Goal: Information Seeking & Learning: Find specific fact

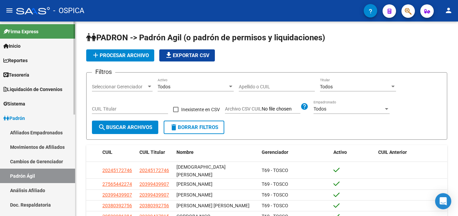
click at [22, 191] on link "Análisis Afiliado" at bounding box center [37, 190] width 75 height 14
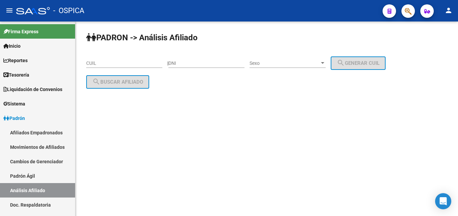
click at [95, 66] on input "CUIL" at bounding box center [124, 64] width 76 height 6
paste input "23-32127684-9"
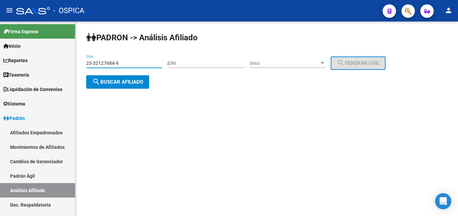
type input "23-32127684-9"
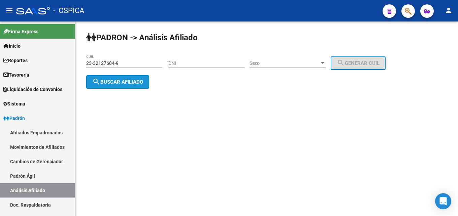
click at [120, 84] on span "search Buscar afiliado" at bounding box center [117, 82] width 51 height 6
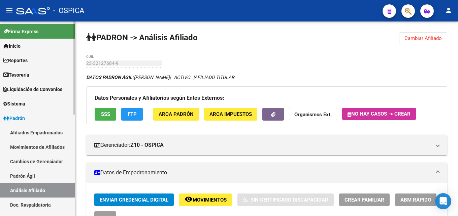
click at [35, 175] on link "Padrón Ágil" at bounding box center [37, 176] width 75 height 14
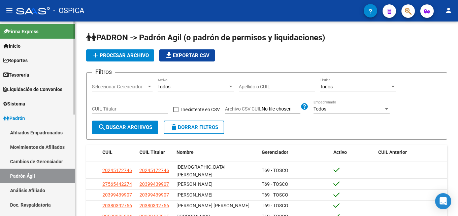
click at [40, 189] on link "Análisis Afiliado" at bounding box center [37, 190] width 75 height 14
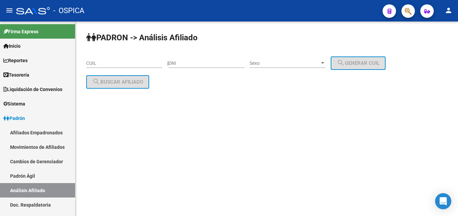
click at [99, 63] on input "CUIL" at bounding box center [124, 64] width 76 height 6
paste input "20-31390337-1"
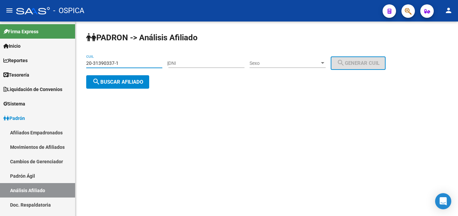
type input "20-31390337-1"
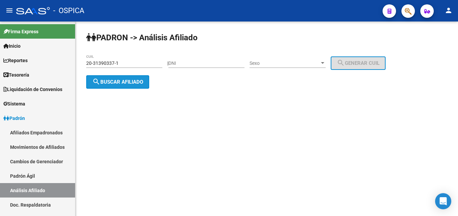
click at [109, 85] on button "search Buscar afiliado" at bounding box center [117, 81] width 63 height 13
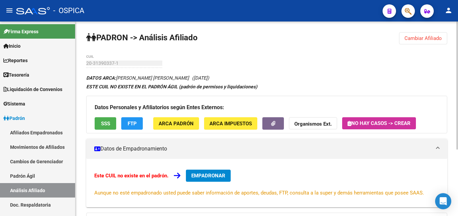
click at [328, 169] on div "Este CUIL no existe en el padrón. EMPADRONAR Aunque no esté empadronado usted p…" at bounding box center [266, 183] width 361 height 48
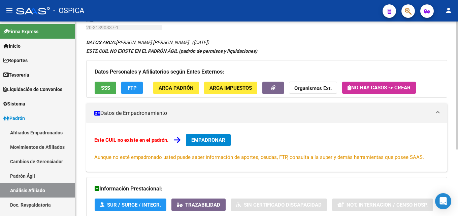
scroll to position [102, 0]
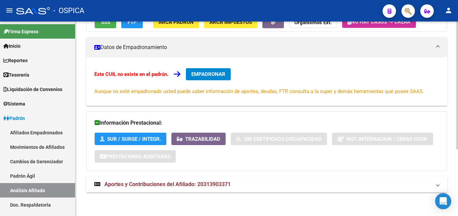
click at [185, 184] on span "Aportes y Contribuciones del Afiliado: 20313903371" at bounding box center [167, 184] width 126 height 6
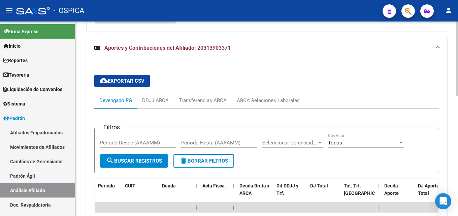
scroll to position [278, 0]
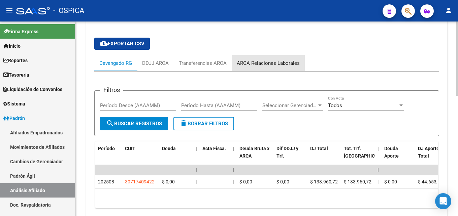
click at [269, 64] on div "ARCA Relaciones Laborales" at bounding box center [268, 63] width 63 height 7
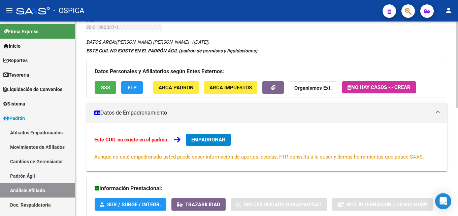
scroll to position [2, 0]
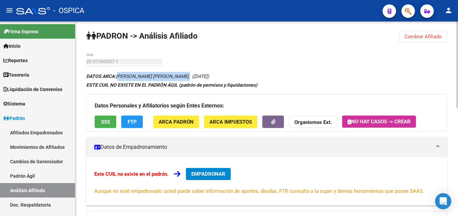
drag, startPoint x: 118, startPoint y: 75, endPoint x: 177, endPoint y: 77, distance: 58.6
click at [177, 77] on icon "DATOS ARCA: [PERSON_NAME] [PERSON_NAME] ([DATE])" at bounding box center [147, 76] width 123 height 5
copy icon "[PERSON_NAME] [PERSON_NAME]"
click at [167, 124] on span "ARCA Padrón" at bounding box center [176, 122] width 35 height 6
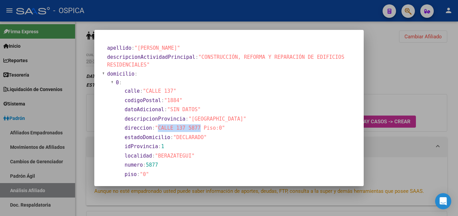
drag, startPoint x: 158, startPoint y: 129, endPoint x: 196, endPoint y: 129, distance: 38.0
click at [196, 129] on span ""CALLE 137 5877 Piso:0"" at bounding box center [190, 128] width 70 height 6
copy span "CALLE 137 5877"
click at [388, 100] on div at bounding box center [229, 108] width 458 height 216
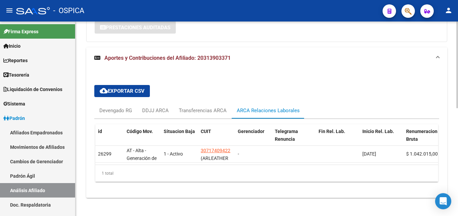
scroll to position [242, 0]
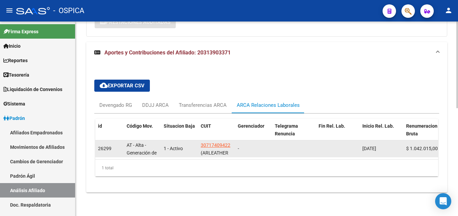
drag, startPoint x: 201, startPoint y: 140, endPoint x: 233, endPoint y: 137, distance: 32.4
click at [232, 142] on div "30717409422 (ARLEATHER S.R.L.)" at bounding box center [217, 149] width 32 height 14
copy span "30717409422"
click at [222, 150] on span "(ARLEATHER S.R.L.)" at bounding box center [215, 156] width 28 height 13
click at [227, 143] on app-link-go-to "30717409422" at bounding box center [216, 146] width 30 height 8
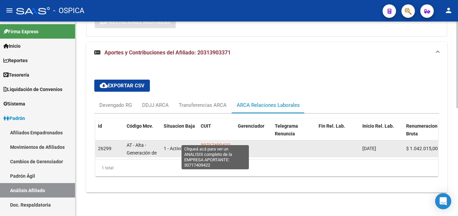
click at [226, 143] on span "30717409422" at bounding box center [216, 145] width 30 height 5
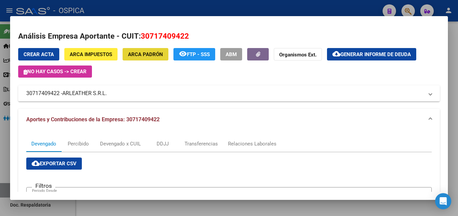
click at [140, 56] on span "ARCA Padrón" at bounding box center [145, 55] width 35 height 6
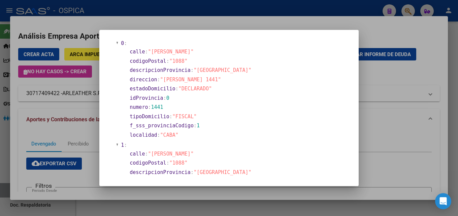
scroll to position [36, 0]
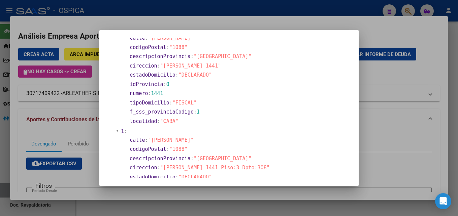
click at [381, 117] on div at bounding box center [229, 108] width 458 height 216
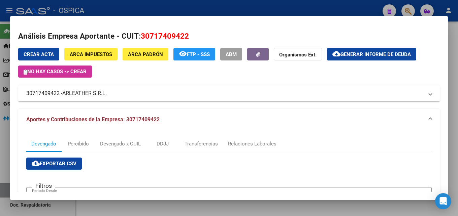
drag, startPoint x: 126, startPoint y: 120, endPoint x: 163, endPoint y: 124, distance: 36.9
click at [163, 124] on mat-panel-title "Aportes y Contribuciones de la Empresa: 30717409422" at bounding box center [224, 120] width 397 height 8
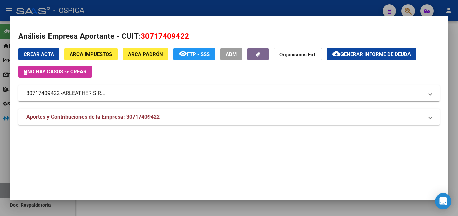
copy span "30717409422"
click at [152, 12] on div at bounding box center [229, 108] width 458 height 216
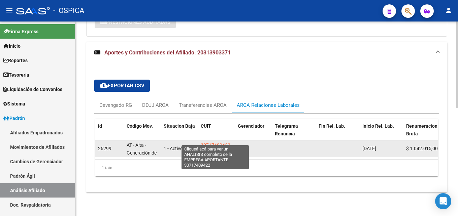
click at [224, 143] on span "30717409422" at bounding box center [216, 145] width 30 height 5
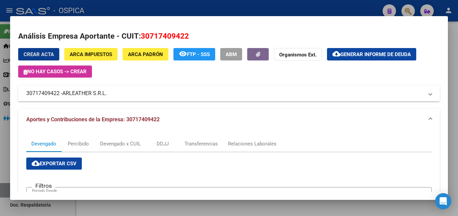
click at [199, 208] on div at bounding box center [229, 108] width 458 height 216
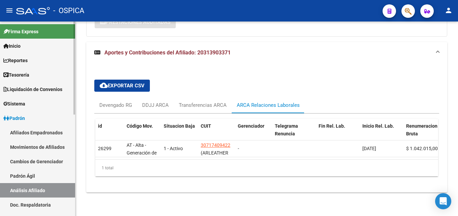
click at [15, 175] on link "Padrón Ágil" at bounding box center [37, 176] width 75 height 14
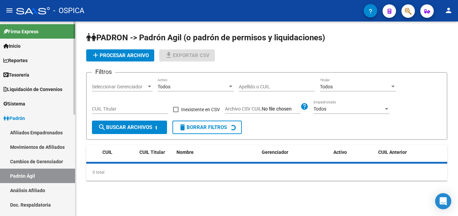
drag, startPoint x: 34, startPoint y: 190, endPoint x: 38, endPoint y: 189, distance: 4.7
click at [34, 190] on link "Análisis Afiliado" at bounding box center [37, 190] width 75 height 14
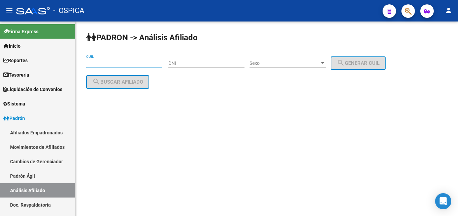
click at [88, 63] on input "CUIL" at bounding box center [124, 64] width 76 height 6
paste input "20-34884201-4"
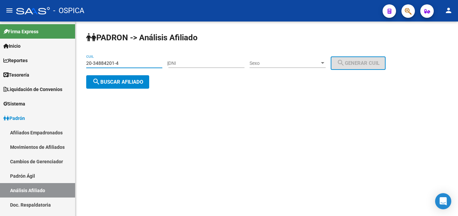
type input "20-34884201-4"
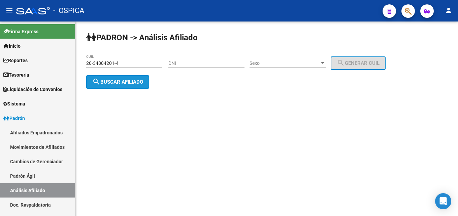
click at [118, 83] on span "search Buscar afiliado" at bounding box center [117, 82] width 51 height 6
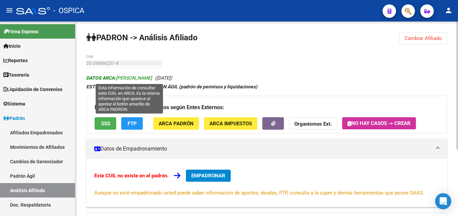
click at [119, 78] on span "DATOS ARCA: [PERSON_NAME]" at bounding box center [119, 77] width 66 height 5
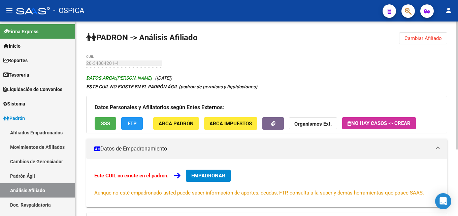
drag, startPoint x: 118, startPoint y: 78, endPoint x: 171, endPoint y: 77, distance: 53.6
click at [152, 77] on span "DATOS ARCA: [PERSON_NAME]" at bounding box center [119, 77] width 66 height 5
copy span "[PERSON_NAME]"
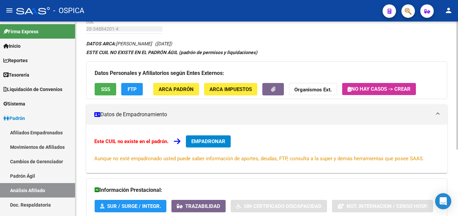
click at [174, 87] on span "ARCA Padrón" at bounding box center [176, 89] width 35 height 6
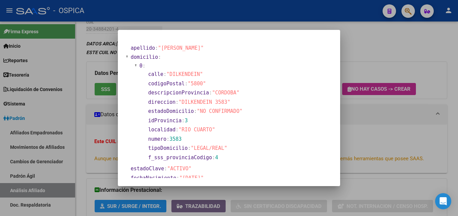
drag, startPoint x: 182, startPoint y: 102, endPoint x: 224, endPoint y: 104, distance: 41.5
click at [224, 104] on span ""DILKENDEIN 3583"" at bounding box center [204, 102] width 52 height 6
copy span "DILKENDEIN 3583"
click at [359, 131] on div at bounding box center [229, 108] width 458 height 216
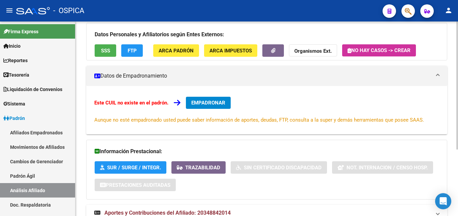
scroll to position [102, 0]
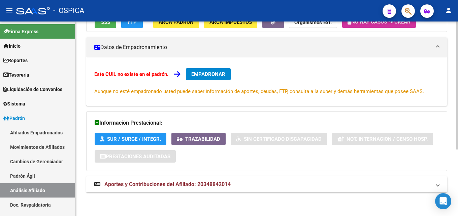
click at [155, 183] on span "Aportes y Contribuciones del Afiliado: 20348842014" at bounding box center [167, 184] width 126 height 6
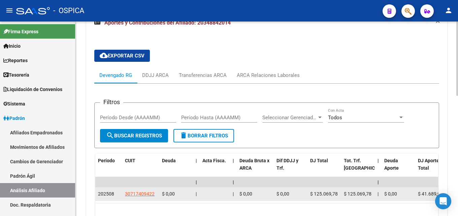
scroll to position [278, 0]
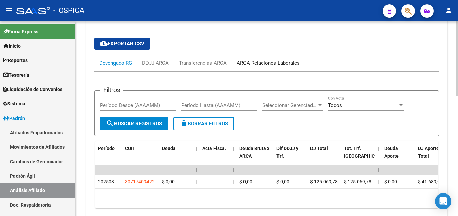
click at [291, 67] on div "ARCA Relaciones Laborales" at bounding box center [268, 63] width 63 height 7
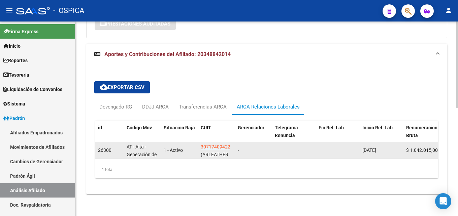
scroll to position [237, 0]
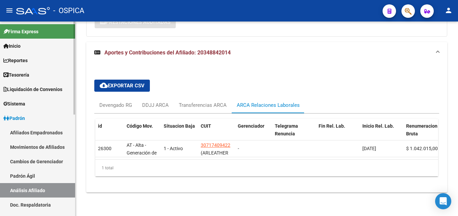
click at [37, 176] on link "Padrón Ágil" at bounding box center [37, 176] width 75 height 14
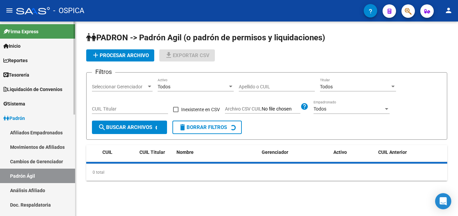
click at [52, 190] on link "Análisis Afiliado" at bounding box center [37, 190] width 75 height 14
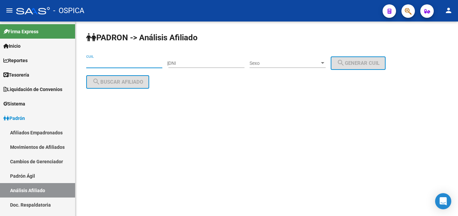
click at [104, 63] on input "CUIL" at bounding box center [124, 64] width 76 height 6
paste input "20-36592506-3"
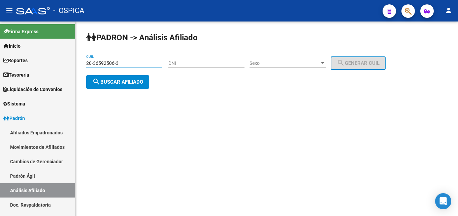
type input "20-36592506-3"
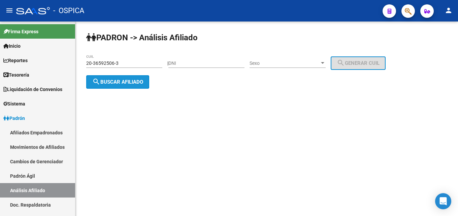
click at [122, 83] on span "search Buscar afiliado" at bounding box center [117, 82] width 51 height 6
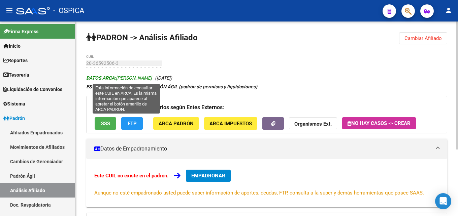
drag, startPoint x: 118, startPoint y: 77, endPoint x: 164, endPoint y: 80, distance: 45.9
click at [152, 80] on span "DATOS ARCA: [PERSON_NAME]" at bounding box center [119, 77] width 66 height 5
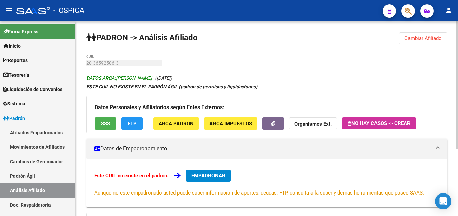
copy span "[PERSON_NAME]"
click at [189, 122] on span "ARCA Padrón" at bounding box center [176, 124] width 35 height 6
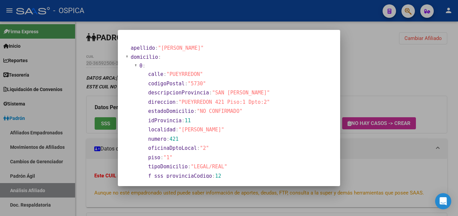
drag, startPoint x: 181, startPoint y: 102, endPoint x: 260, endPoint y: 103, distance: 79.5
click at [260, 103] on span ""PUEYRREDON 421 Piso:1 Dpto:2"" at bounding box center [223, 102] width 91 height 6
copy span "PUEYRREDON 421 Piso:1 Dpto:2"
click at [374, 79] on div at bounding box center [229, 108] width 458 height 216
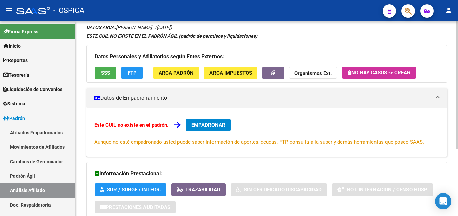
scroll to position [102, 0]
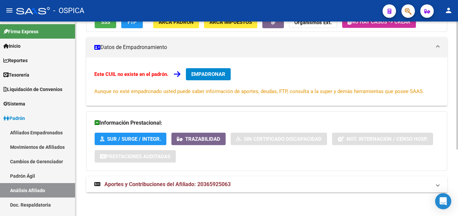
click at [221, 183] on span "Aportes y Contribuciones del Afiliado: 20365925063" at bounding box center [167, 184] width 126 height 6
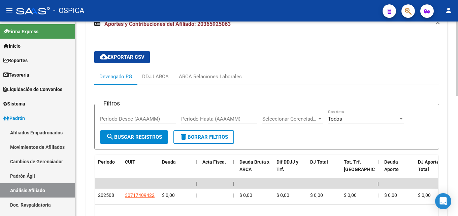
scroll to position [273, 0]
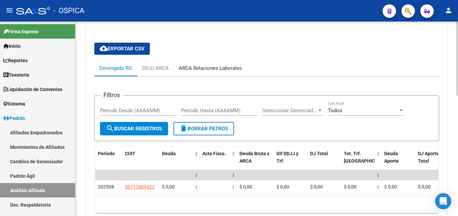
click at [221, 73] on div "ARCA Relaciones Laborales" at bounding box center [210, 68] width 73 height 16
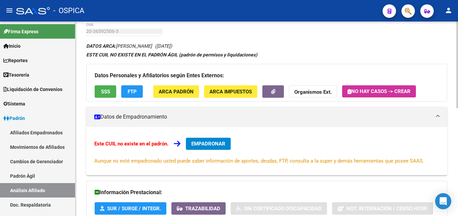
scroll to position [0, 0]
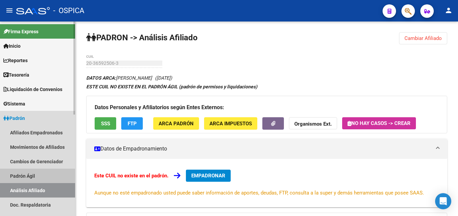
click at [22, 175] on link "Padrón Ágil" at bounding box center [37, 176] width 75 height 14
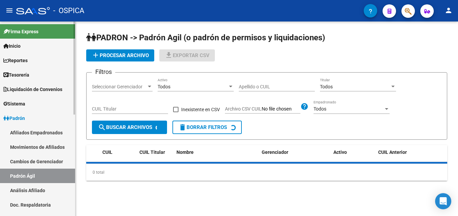
click at [36, 189] on link "Análisis Afiliado" at bounding box center [37, 190] width 75 height 14
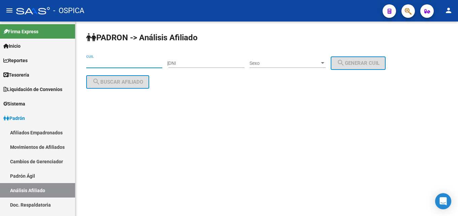
click at [95, 66] on input "CUIL" at bounding box center [124, 64] width 76 height 6
paste input "20-37724275-1"
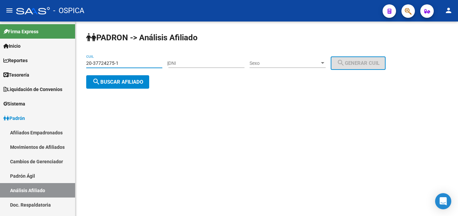
type input "20-37724275-1"
click at [119, 85] on span "search Buscar afiliado" at bounding box center [117, 82] width 51 height 6
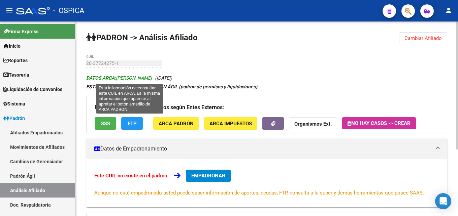
drag, startPoint x: 118, startPoint y: 78, endPoint x: 172, endPoint y: 78, distance: 53.5
click at [152, 78] on span "DATOS ARCA: [PERSON_NAME]" at bounding box center [119, 77] width 66 height 5
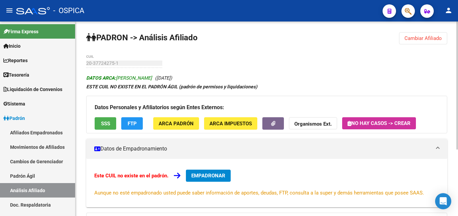
copy span "[PERSON_NAME]"
click at [188, 127] on button "ARCA Padrón" at bounding box center [176, 124] width 46 height 12
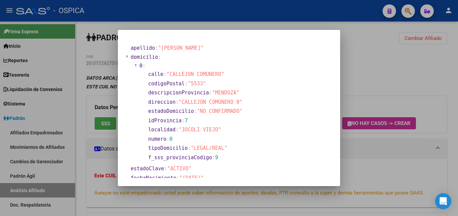
drag, startPoint x: 182, startPoint y: 100, endPoint x: 229, endPoint y: 100, distance: 47.5
click at [229, 100] on span ""CALLEJON COMUNERO 0"" at bounding box center [210, 102] width 64 height 6
click at [366, 158] on div at bounding box center [229, 108] width 458 height 216
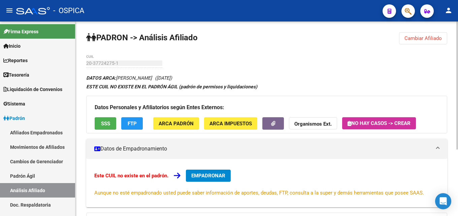
scroll to position [102, 0]
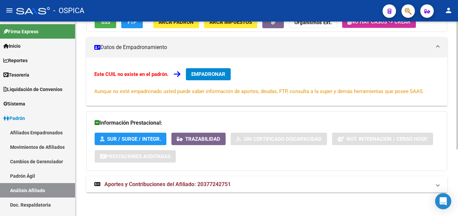
click at [214, 187] on span "Aportes y Contribuciones del Afiliado: 20377242751" at bounding box center [167, 184] width 126 height 6
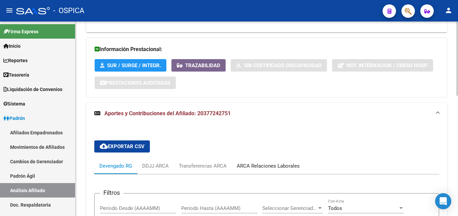
click at [283, 169] on div "ARCA Relaciones Laborales" at bounding box center [268, 166] width 63 height 7
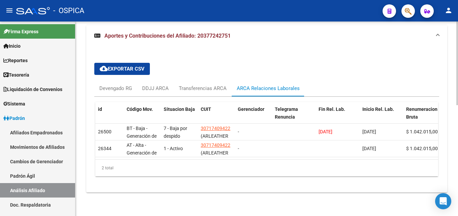
scroll to position [259, 0]
click at [31, 175] on link "Padrón Ágil" at bounding box center [37, 176] width 75 height 14
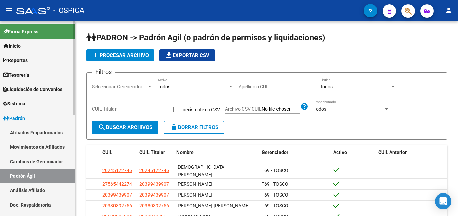
drag, startPoint x: 37, startPoint y: 189, endPoint x: 55, endPoint y: 179, distance: 20.0
click at [38, 189] on link "Análisis Afiliado" at bounding box center [37, 190] width 75 height 14
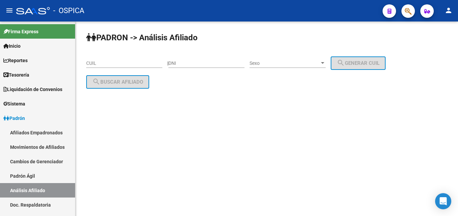
click at [105, 64] on input "CUIL" at bounding box center [124, 64] width 76 height 6
paste input "20-38642752-7"
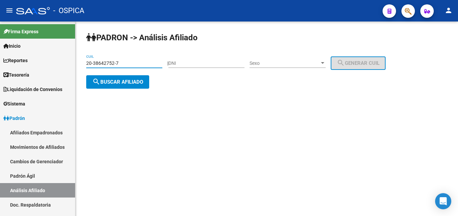
type input "20-38642752-7"
click at [119, 82] on span "search Buscar afiliado" at bounding box center [117, 82] width 51 height 6
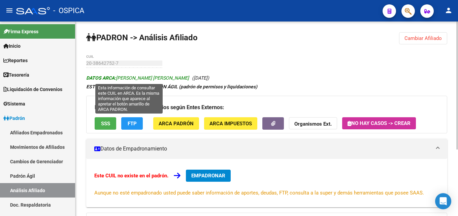
drag, startPoint x: 118, startPoint y: 78, endPoint x: 170, endPoint y: 78, distance: 52.2
click at [170, 78] on span "DATOS ARCA: [PERSON_NAME] [PERSON_NAME]" at bounding box center [137, 77] width 103 height 5
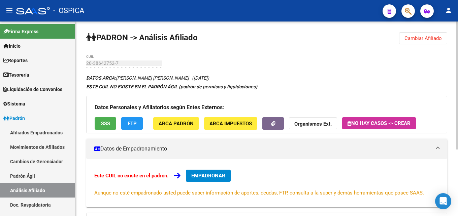
click at [190, 127] on span "ARCA Padrón" at bounding box center [176, 124] width 35 height 6
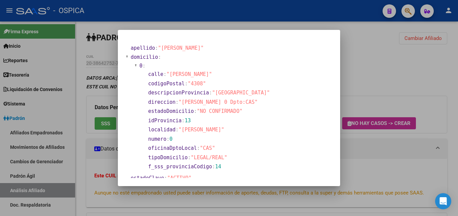
drag, startPoint x: 181, startPoint y: 102, endPoint x: 212, endPoint y: 102, distance: 30.3
click at [212, 102] on span ""[PERSON_NAME] 0 Dpto:CAS"" at bounding box center [217, 102] width 79 height 6
click at [397, 163] on div at bounding box center [229, 108] width 458 height 216
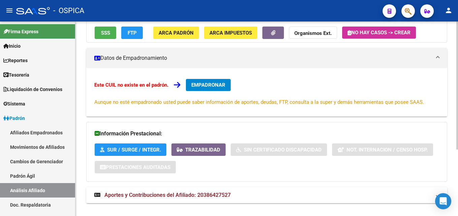
scroll to position [102, 0]
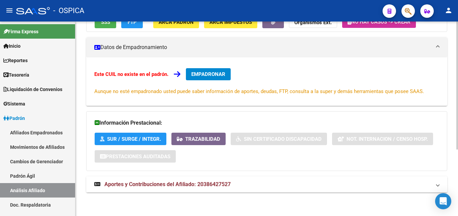
click at [237, 182] on mat-panel-title "Aportes y Contribuciones del Afiliado: 20386427527" at bounding box center [262, 184] width 337 height 7
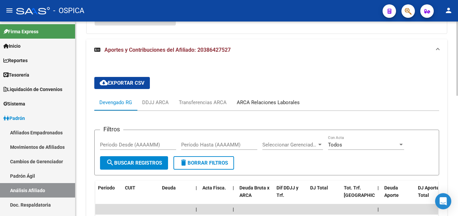
click at [275, 103] on div "ARCA Relaciones Laborales" at bounding box center [268, 102] width 63 height 7
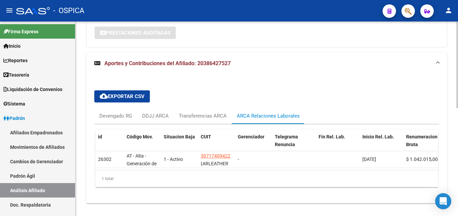
scroll to position [237, 0]
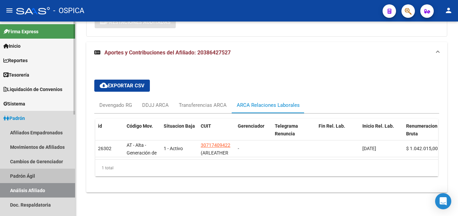
click at [23, 173] on link "Padrón Ágil" at bounding box center [37, 176] width 75 height 14
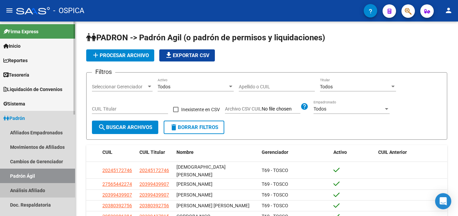
click at [43, 192] on link "Análisis Afiliado" at bounding box center [37, 190] width 75 height 14
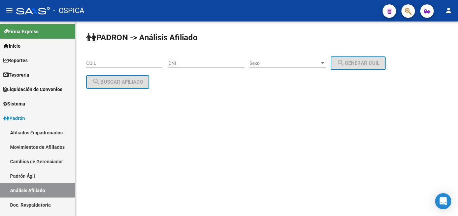
click at [95, 65] on input "CUIL" at bounding box center [124, 64] width 76 height 6
paste input "20-40027434-8"
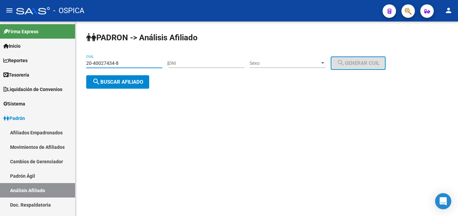
type input "20-40027434-8"
click at [117, 85] on span "search Buscar afiliado" at bounding box center [117, 82] width 51 height 6
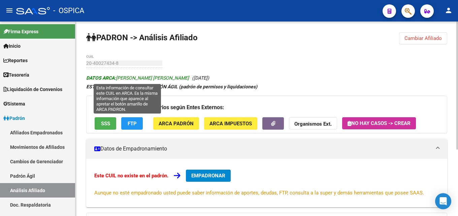
drag, startPoint x: 117, startPoint y: 77, endPoint x: 168, endPoint y: 79, distance: 50.9
click at [168, 79] on span "DATOS ARCA: [PERSON_NAME] [PERSON_NAME]" at bounding box center [137, 77] width 103 height 5
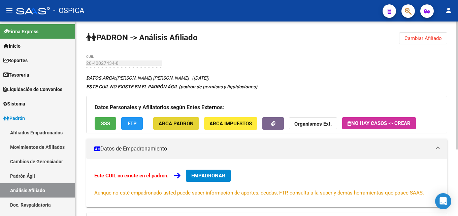
click at [182, 126] on span "ARCA Padrón" at bounding box center [176, 124] width 35 height 6
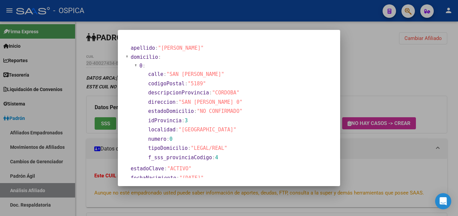
click at [372, 152] on div at bounding box center [229, 108] width 458 height 216
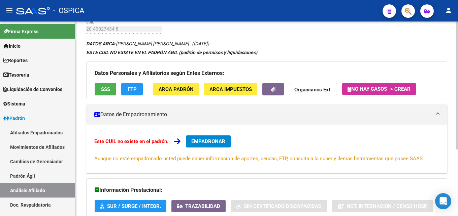
scroll to position [102, 0]
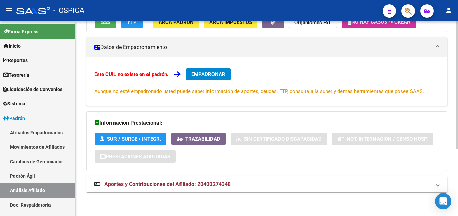
click at [228, 183] on span "Aportes y Contribuciones del Afiliado: 20400274348" at bounding box center [167, 184] width 126 height 6
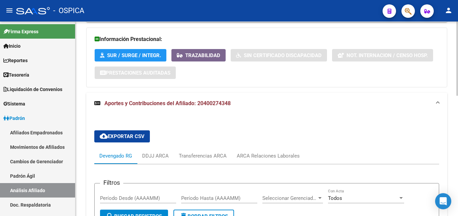
scroll to position [210, 0]
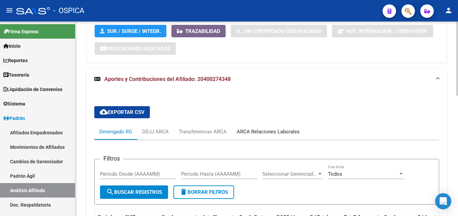
click at [267, 137] on div "ARCA Relaciones Laborales" at bounding box center [268, 132] width 73 height 16
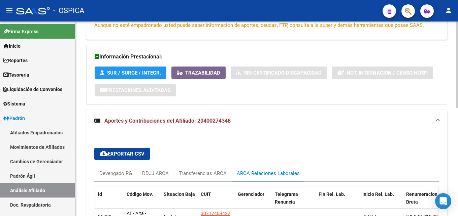
scroll to position [242, 0]
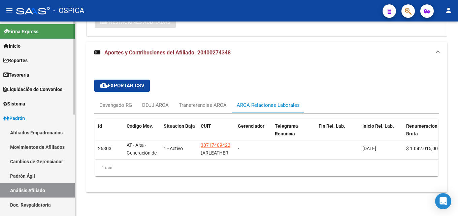
click at [32, 177] on link "Padrón Ágil" at bounding box center [37, 176] width 75 height 14
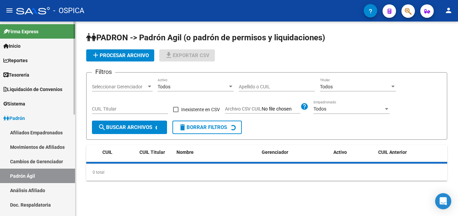
click at [39, 192] on link "Análisis Afiliado" at bounding box center [37, 190] width 75 height 14
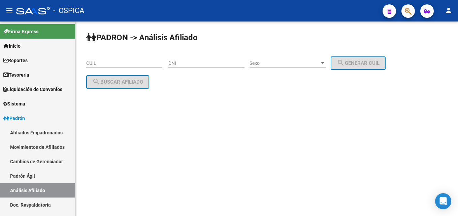
click at [115, 63] on input "CUIL" at bounding box center [124, 64] width 76 height 6
paste input "20-40722671-3"
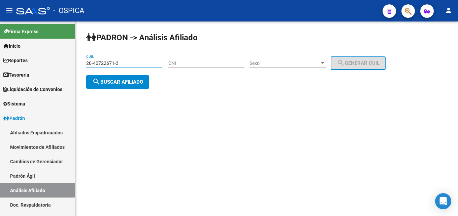
type input "20-40722671-3"
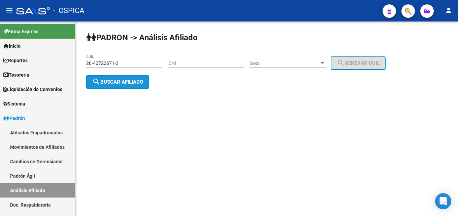
click at [121, 83] on span "search Buscar afiliado" at bounding box center [117, 82] width 51 height 6
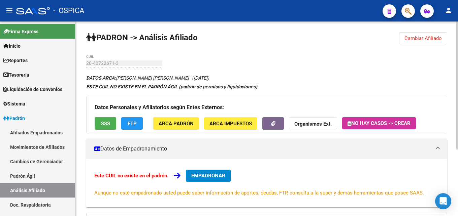
drag, startPoint x: 118, startPoint y: 76, endPoint x: 178, endPoint y: 79, distance: 60.0
click at [178, 79] on icon "DATOS ARCA: [PERSON_NAME] [PERSON_NAME] ([DATE])" at bounding box center [147, 77] width 123 height 5
click at [174, 126] on span "ARCA Padrón" at bounding box center [176, 124] width 35 height 6
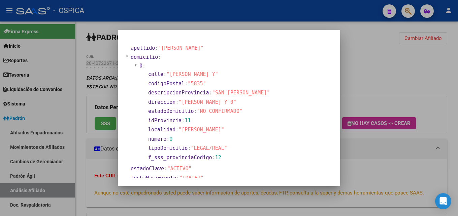
click at [183, 102] on span ""[PERSON_NAME] Y 0"" at bounding box center [207, 102] width 58 height 6
drag, startPoint x: 182, startPoint y: 101, endPoint x: 241, endPoint y: 104, distance: 59.0
click at [236, 104] on span ""[PERSON_NAME] Y 0"" at bounding box center [207, 102] width 58 height 6
click at [373, 168] on div at bounding box center [229, 108] width 458 height 216
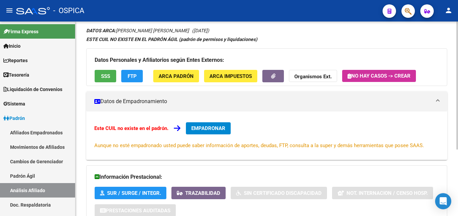
scroll to position [102, 0]
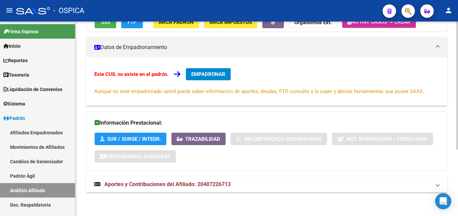
click at [194, 189] on mat-expansion-panel-header "Aportes y Contribuciones del Afiliado: 20407226713" at bounding box center [266, 185] width 361 height 16
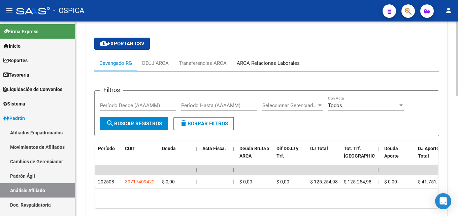
click at [257, 59] on div "ARCA Relaciones Laborales" at bounding box center [268, 63] width 73 height 16
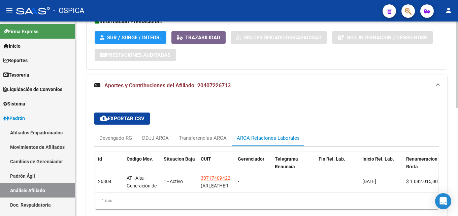
scroll to position [237, 0]
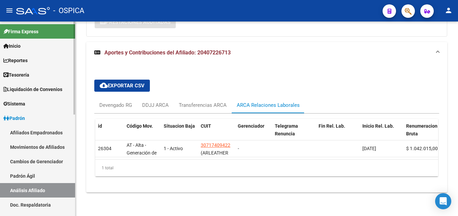
click at [26, 204] on link "Doc. Respaldatoria" at bounding box center [37, 205] width 75 height 14
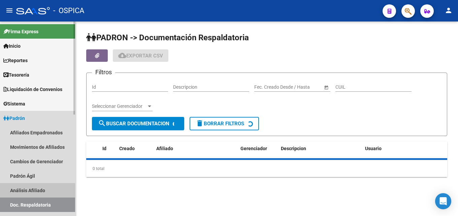
click at [33, 191] on link "Análisis Afiliado" at bounding box center [37, 190] width 75 height 14
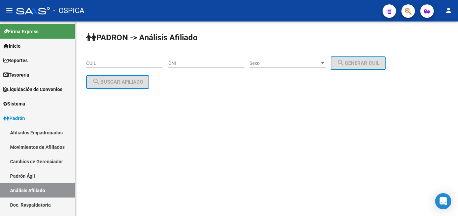
click at [101, 68] on div "CUIL" at bounding box center [124, 64] width 76 height 19
click at [101, 65] on input "CUIL" at bounding box center [124, 64] width 76 height 6
paste input "20-41485174-7"
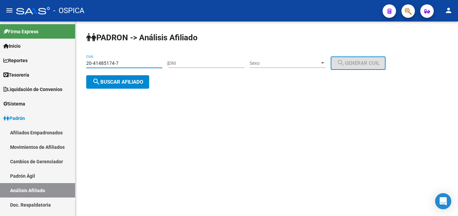
type input "20-41485174-7"
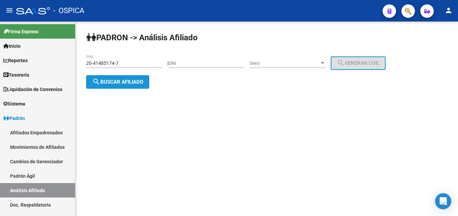
click at [147, 79] on button "search Buscar afiliado" at bounding box center [117, 81] width 63 height 13
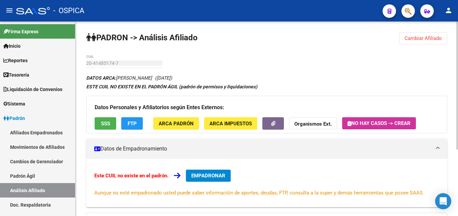
drag, startPoint x: 119, startPoint y: 77, endPoint x: 146, endPoint y: 74, distance: 27.8
click at [146, 74] on div "DATOS ARCA: [PERSON_NAME] ([DATE]) ESTE CUIL NO EXISTE EN EL PADRÓN ÁGIL (padró…" at bounding box center [266, 188] width 361 height 228
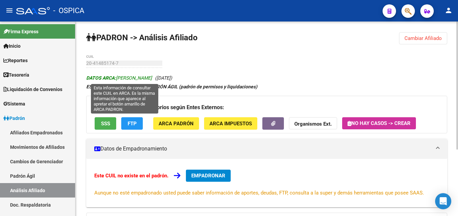
drag, startPoint x: 117, startPoint y: 78, endPoint x: 161, endPoint y: 80, distance: 43.5
click at [152, 80] on span "DATOS ARCA: [PERSON_NAME]" at bounding box center [119, 77] width 66 height 5
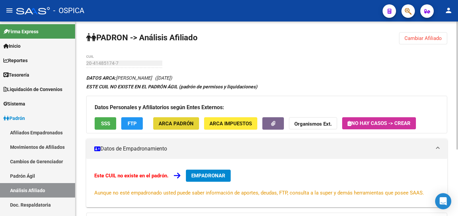
click at [192, 127] on span "ARCA Padrón" at bounding box center [176, 124] width 35 height 6
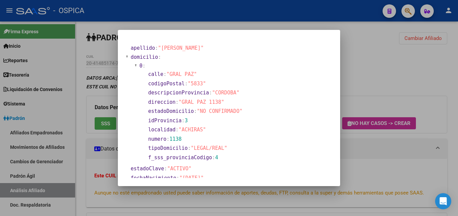
drag, startPoint x: 181, startPoint y: 102, endPoint x: 216, endPoint y: 103, distance: 35.0
click at [216, 103] on span ""GRAL PAZ 1138"" at bounding box center [200, 102] width 45 height 6
click at [389, 163] on div at bounding box center [229, 108] width 458 height 216
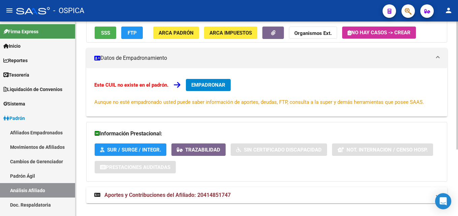
scroll to position [102, 0]
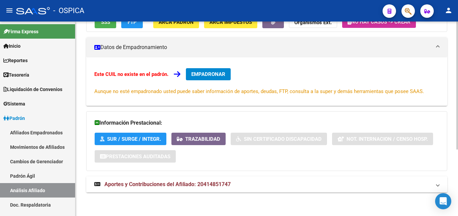
click at [195, 188] on span "Aportes y Contribuciones del Afiliado: 20414851747" at bounding box center [167, 184] width 126 height 6
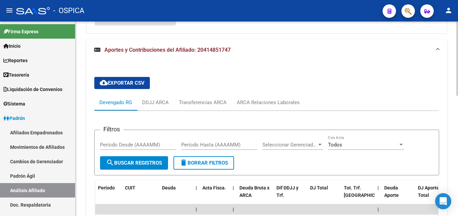
scroll to position [273, 0]
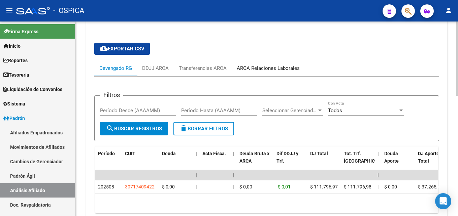
click at [276, 70] on div "ARCA Relaciones Laborales" at bounding box center [268, 68] width 63 height 7
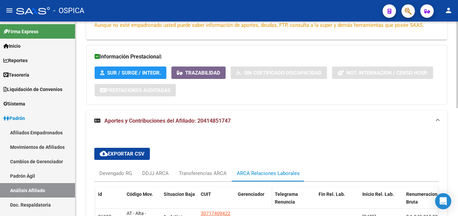
scroll to position [237, 0]
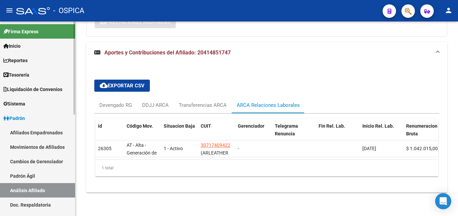
click at [22, 175] on link "Padrón Ágil" at bounding box center [37, 176] width 75 height 14
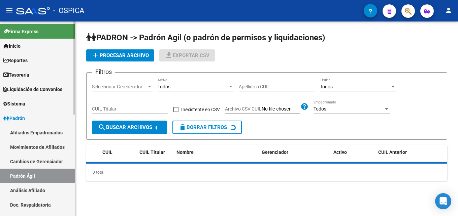
click at [30, 190] on link "Análisis Afiliado" at bounding box center [37, 190] width 75 height 14
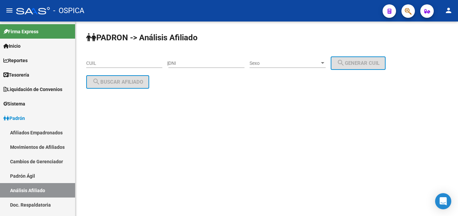
click at [100, 65] on input "CUIL" at bounding box center [124, 64] width 76 height 6
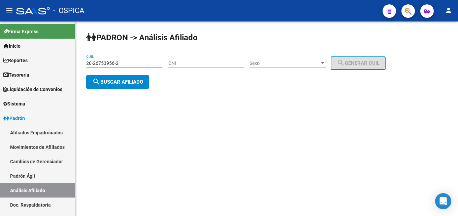
type input "20-26753956-2"
click at [104, 88] on button "search Buscar afiliado" at bounding box center [117, 81] width 63 height 13
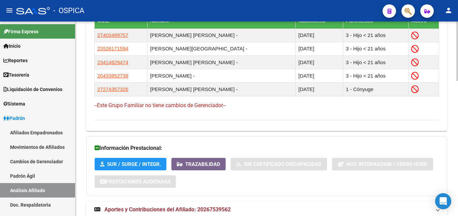
scroll to position [444, 0]
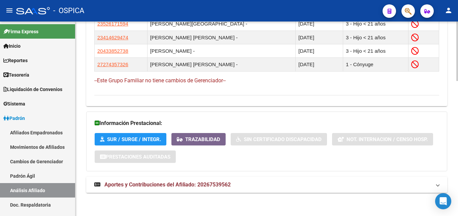
click at [168, 187] on span "Aportes y Contribuciones del Afiliado: 20267539562" at bounding box center [167, 185] width 126 height 6
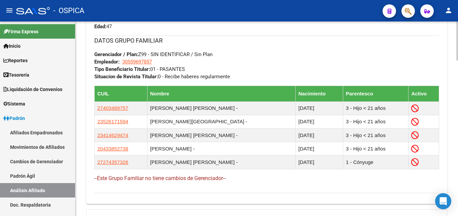
scroll to position [208, 0]
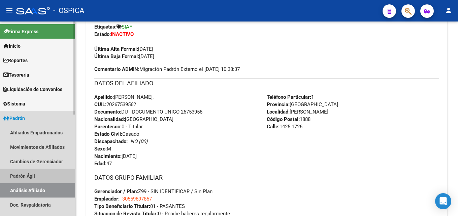
click at [32, 175] on link "Padrón Ágil" at bounding box center [37, 176] width 75 height 14
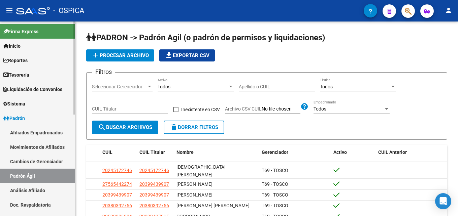
click at [31, 191] on link "Análisis Afiliado" at bounding box center [37, 190] width 75 height 14
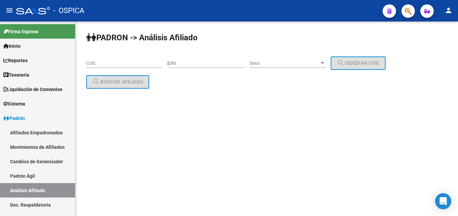
click at [99, 61] on div "CUIL" at bounding box center [124, 61] width 76 height 13
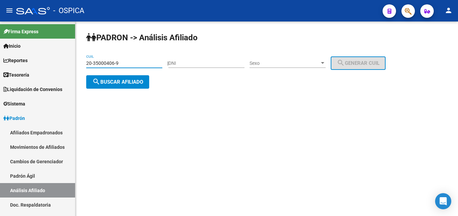
type input "20-35000406-9"
click at [116, 77] on button "search Buscar afiliado" at bounding box center [117, 81] width 63 height 13
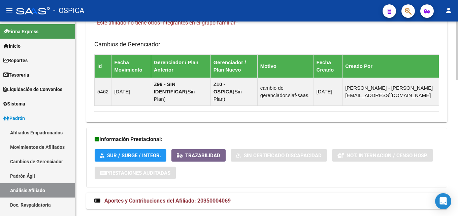
scroll to position [451, 0]
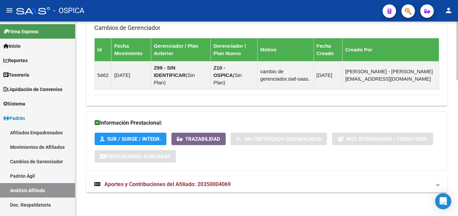
click at [203, 185] on span "Aportes y Contribuciones del Afiliado: 20350004069" at bounding box center [167, 184] width 126 height 6
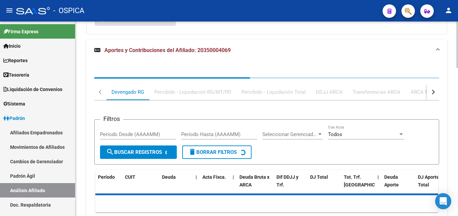
scroll to position [594, 0]
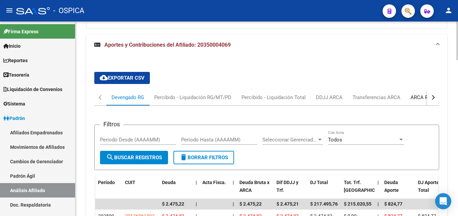
click at [421, 101] on div "ARCA Relaciones Laborales" at bounding box center [441, 97] width 63 height 7
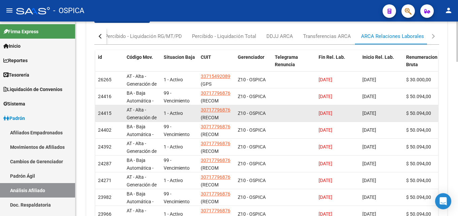
scroll to position [621, 0]
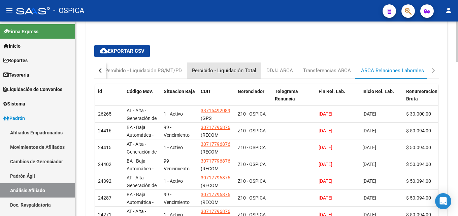
click at [209, 73] on div "Percibido - Liquidación Total" at bounding box center [224, 70] width 64 height 7
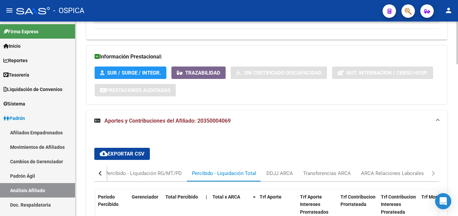
scroll to position [552, 0]
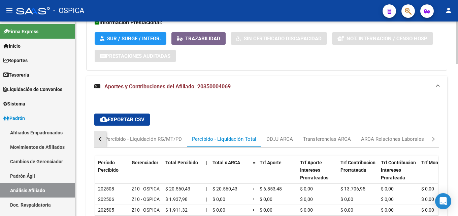
click at [102, 143] on button "button" at bounding box center [100, 139] width 12 height 16
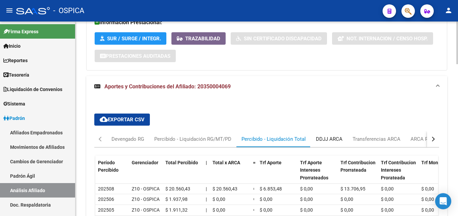
click at [328, 142] on div "DDJJ ARCA" at bounding box center [329, 139] width 27 height 7
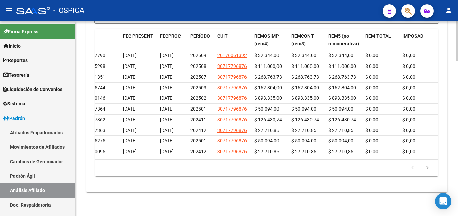
scroll to position [0, 7]
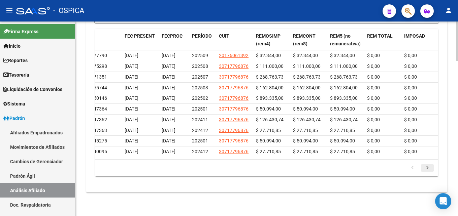
click at [424, 173] on icon "go to next page" at bounding box center [427, 169] width 9 height 8
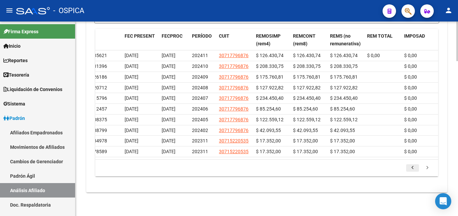
click at [416, 173] on icon "go to previous page" at bounding box center [412, 169] width 9 height 8
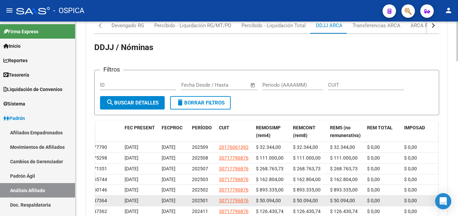
scroll to position [655, 0]
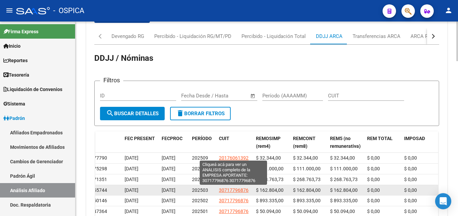
click at [241, 191] on span "30717796876" at bounding box center [234, 190] width 30 height 5
type textarea "30717796876"
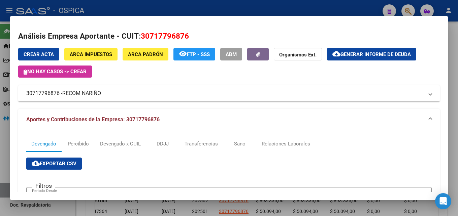
click at [249, 11] on div at bounding box center [229, 108] width 458 height 216
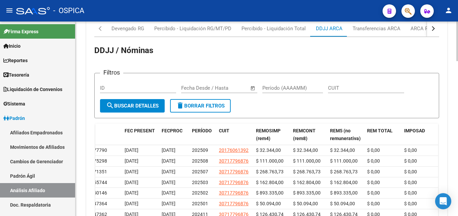
scroll to position [630, 0]
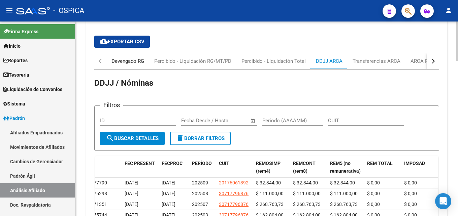
click at [135, 60] on div "Devengado RG" at bounding box center [127, 61] width 33 height 7
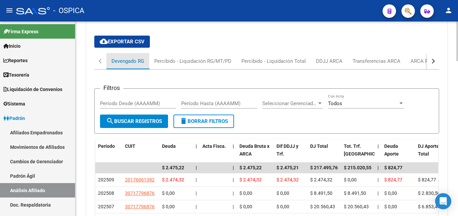
scroll to position [517, 0]
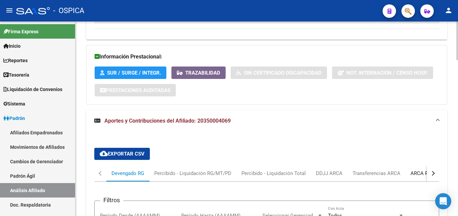
click at [415, 171] on div "ARCA Relaciones Laborales" at bounding box center [441, 173] width 63 height 7
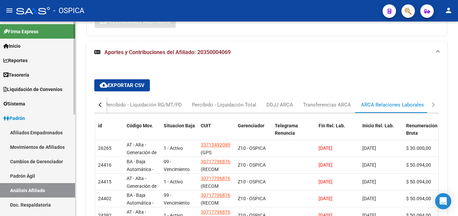
click at [24, 175] on link "Padrón Ágil" at bounding box center [37, 176] width 75 height 14
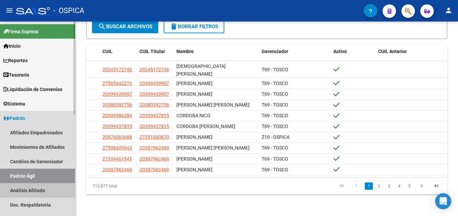
click at [29, 188] on link "Análisis Afiliado" at bounding box center [37, 190] width 75 height 14
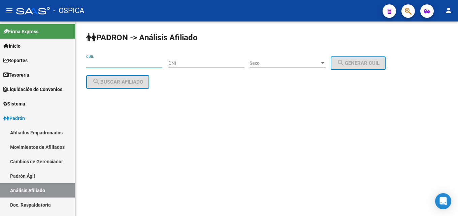
click at [106, 63] on input "CUIL" at bounding box center [124, 64] width 76 height 6
paste input "20-31898956-8"
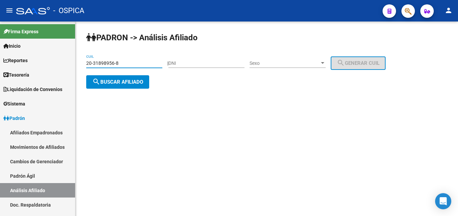
type input "20-31898956-8"
click at [108, 84] on span "search Buscar afiliado" at bounding box center [117, 82] width 51 height 6
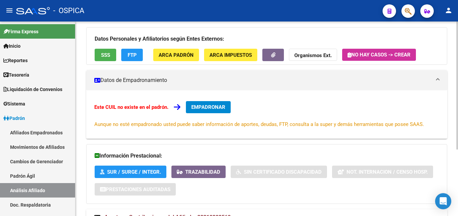
scroll to position [102, 0]
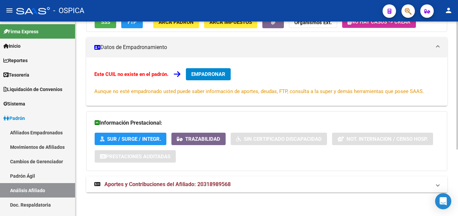
click at [196, 182] on span "Aportes y Contribuciones del Afiliado: 20318989568" at bounding box center [167, 184] width 126 height 6
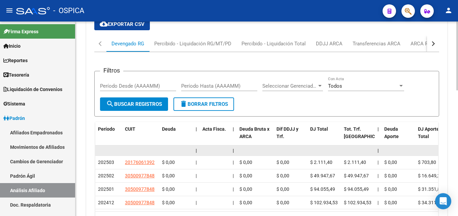
scroll to position [308, 0]
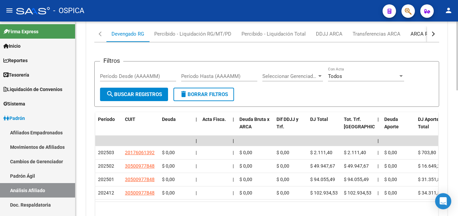
click at [410, 36] on div "ARCA Relaciones Laborales" at bounding box center [441, 33] width 63 height 7
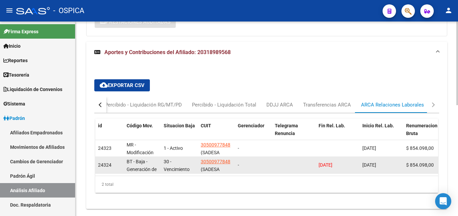
scroll to position [259, 0]
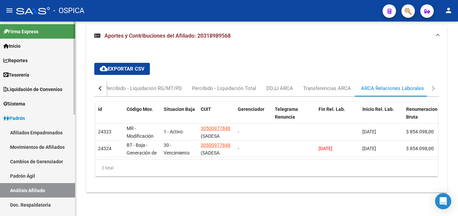
click at [33, 180] on link "Padrón Ágil" at bounding box center [37, 176] width 75 height 14
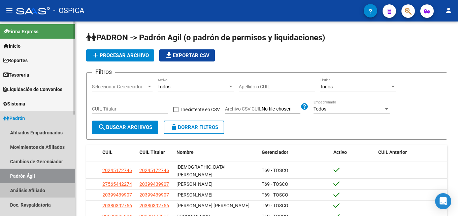
click at [33, 190] on link "Análisis Afiliado" at bounding box center [37, 190] width 75 height 14
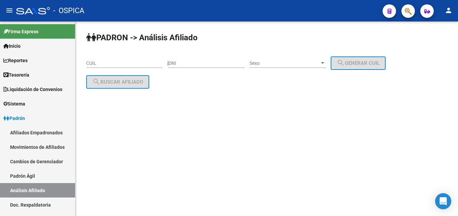
click at [85, 66] on div "PADRON -> Análisis Afiliado CUIL | DNI Sexo Sexo search Generar CUIL search Bus…" at bounding box center [266, 66] width 382 height 89
click at [91, 66] on input "CUIL" at bounding box center [124, 64] width 76 height 6
paste input "20-41797854-3"
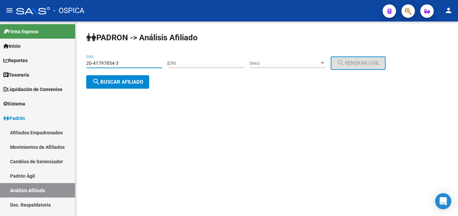
type input "20-41797854-3"
click at [114, 85] on span "search Buscar afiliado" at bounding box center [117, 82] width 51 height 6
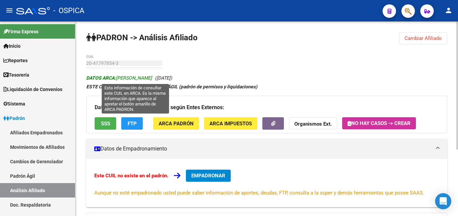
drag, startPoint x: 118, startPoint y: 77, endPoint x: 184, endPoint y: 78, distance: 66.0
click at [152, 78] on span "DATOS ARCA: [PERSON_NAME]" at bounding box center [119, 77] width 66 height 5
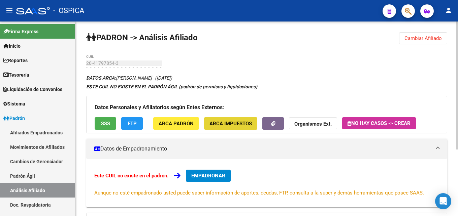
click at [232, 125] on span "ARCA Impuestos" at bounding box center [230, 124] width 42 height 6
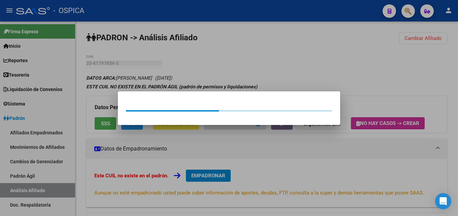
click at [263, 72] on div at bounding box center [229, 108] width 458 height 216
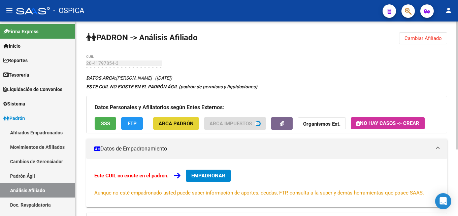
click at [170, 125] on span "ARCA Padrón" at bounding box center [176, 124] width 35 height 6
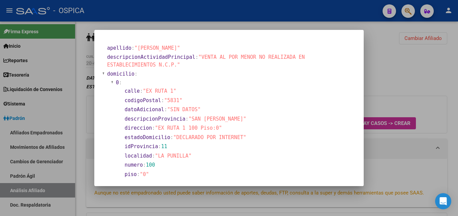
drag, startPoint x: 159, startPoint y: 128, endPoint x: 197, endPoint y: 127, distance: 38.0
click at [197, 127] on span ""EX RUTA 1 100 Piso:0"" at bounding box center [188, 128] width 67 height 6
click at [227, 177] on section "piso : "0"" at bounding box center [239, 175] width 228 height 8
click at [219, 22] on div at bounding box center [229, 108] width 458 height 216
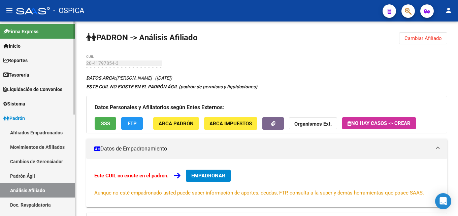
click at [23, 176] on link "Padrón Ágil" at bounding box center [37, 176] width 75 height 14
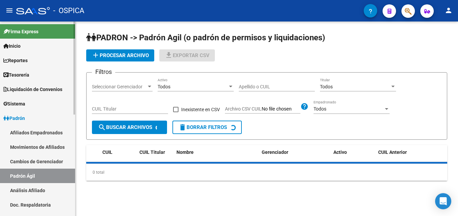
click at [29, 187] on link "Análisis Afiliado" at bounding box center [37, 190] width 75 height 14
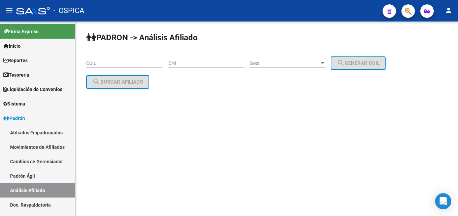
click at [100, 66] on input "CUIL" at bounding box center [124, 64] width 76 height 6
paste input "23-44310585-9"
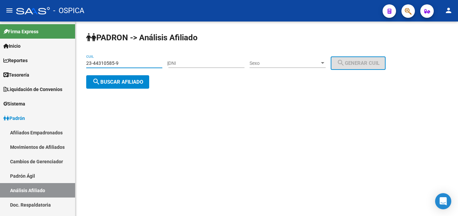
type input "23-44310585-9"
click at [120, 90] on div "PADRON -> Análisis Afiliado 23-44310585-9 CUIL | DNI Sexo Sexo search Generar C…" at bounding box center [266, 66] width 382 height 89
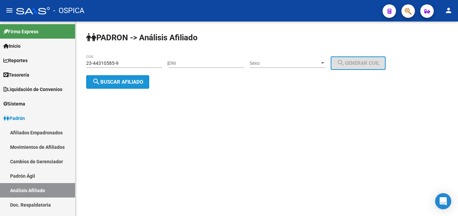
click at [120, 86] on button "search Buscar afiliado" at bounding box center [117, 81] width 63 height 13
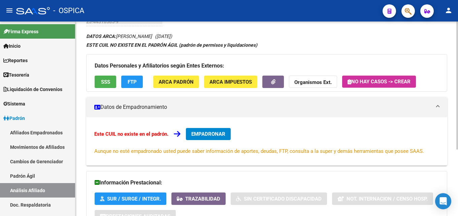
scroll to position [102, 0]
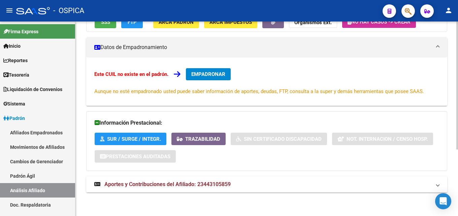
click at [219, 182] on span "Aportes y Contribuciones del Afiliado: 23443105859" at bounding box center [167, 184] width 126 height 6
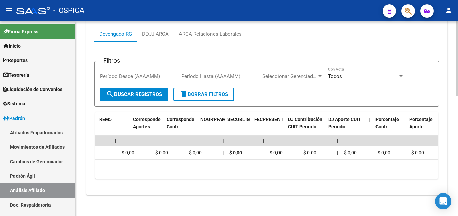
scroll to position [0, 1058]
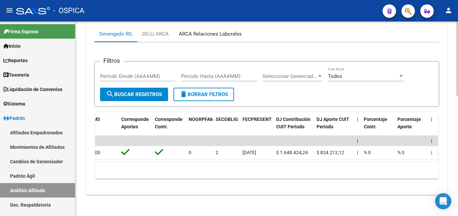
click at [217, 37] on div "ARCA Relaciones Laborales" at bounding box center [210, 33] width 63 height 7
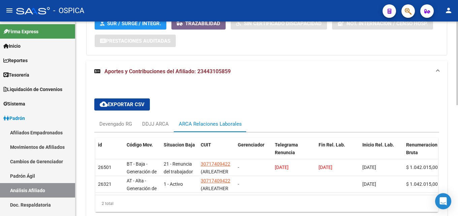
scroll to position [237, 0]
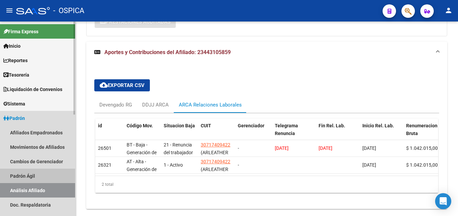
click at [33, 175] on link "Padrón Ágil" at bounding box center [37, 176] width 75 height 14
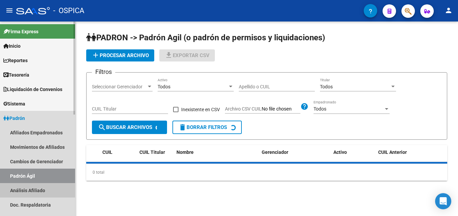
click at [37, 188] on link "Análisis Afiliado" at bounding box center [37, 190] width 75 height 14
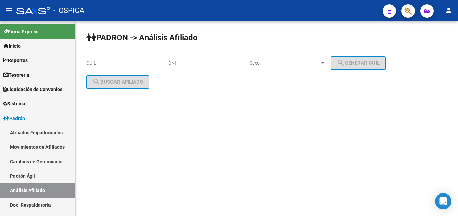
click at [92, 63] on input "CUIL" at bounding box center [124, 64] width 76 height 6
paste input "23-44038829-9"
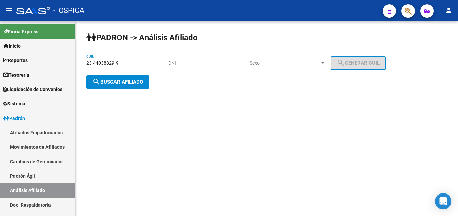
type input "23-44038829-9"
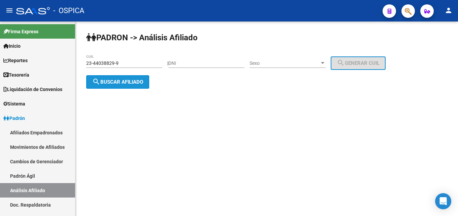
click at [121, 80] on span "search Buscar afiliado" at bounding box center [117, 82] width 51 height 6
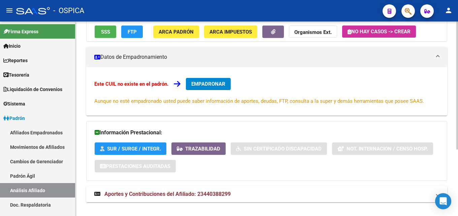
scroll to position [102, 0]
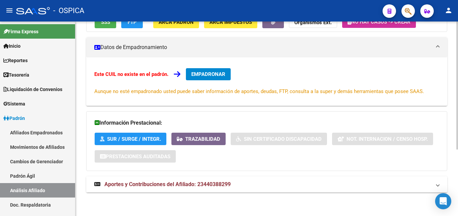
click at [206, 189] on mat-expansion-panel-header "Aportes y Contribuciones del Afiliado: 23440388299" at bounding box center [266, 185] width 361 height 16
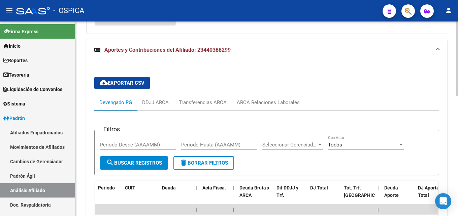
scroll to position [308, 0]
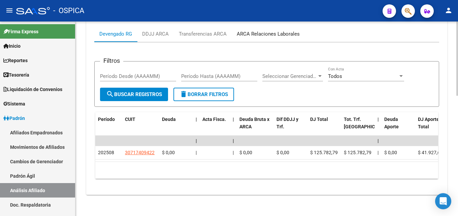
click at [287, 30] on div "ARCA Relaciones Laborales" at bounding box center [268, 33] width 63 height 7
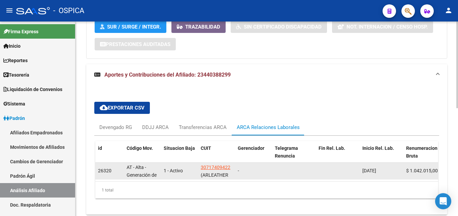
scroll to position [242, 0]
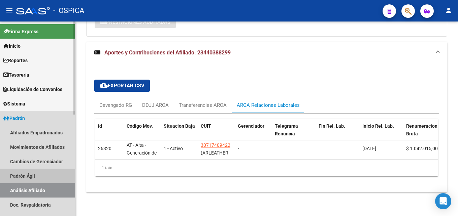
click at [47, 178] on link "Padrón Ágil" at bounding box center [37, 176] width 75 height 14
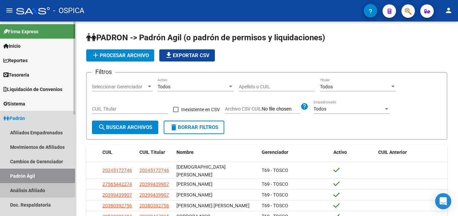
click at [31, 191] on link "Análisis Afiliado" at bounding box center [37, 190] width 75 height 14
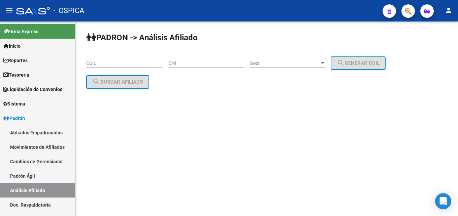
click at [96, 60] on div "CUIL" at bounding box center [124, 61] width 76 height 13
click at [92, 65] on input "CUIL" at bounding box center [124, 64] width 76 height 6
paste input "20-34395396-9"
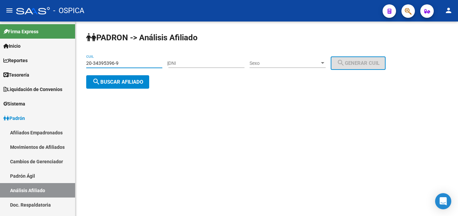
type input "20-34395396-9"
click at [117, 86] on button "search Buscar afiliado" at bounding box center [117, 81] width 63 height 13
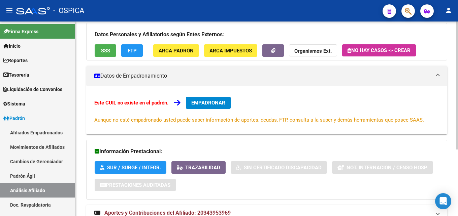
scroll to position [102, 0]
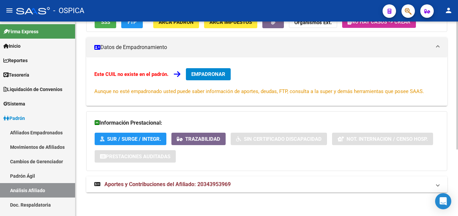
click at [206, 182] on span "Aportes y Contribuciones del Afiliado: 20343953969" at bounding box center [167, 184] width 126 height 6
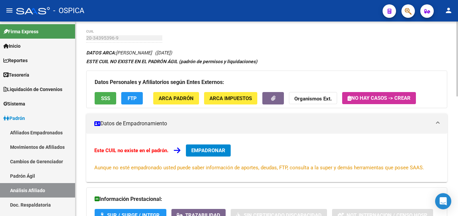
scroll to position [0, 0]
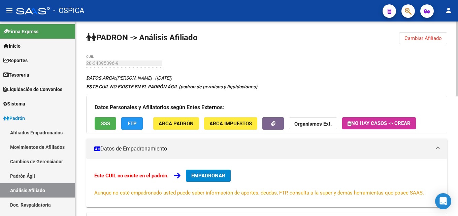
drag, startPoint x: 117, startPoint y: 78, endPoint x: 179, endPoint y: 80, distance: 61.6
click at [172, 80] on icon "DATOS ARCA: [PERSON_NAME] ([DATE])" at bounding box center [129, 77] width 86 height 5
click at [185, 121] on span "ARCA Padrón" at bounding box center [176, 124] width 35 height 6
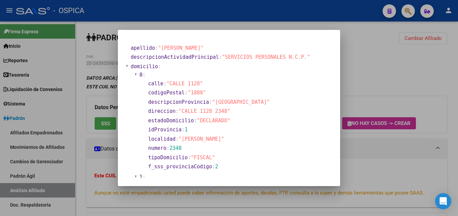
drag, startPoint x: 199, startPoint y: 111, endPoint x: 223, endPoint y: 112, distance: 23.9
click at [223, 112] on span ""CALLE 1128 2348"" at bounding box center [204, 111] width 52 height 6
click at [194, 111] on span ""CALLE 1128 2348"" at bounding box center [204, 111] width 52 height 6
drag, startPoint x: 197, startPoint y: 112, endPoint x: 223, endPoint y: 112, distance: 25.3
click at [223, 112] on span ""CALLE 1128 2348"" at bounding box center [204, 111] width 52 height 6
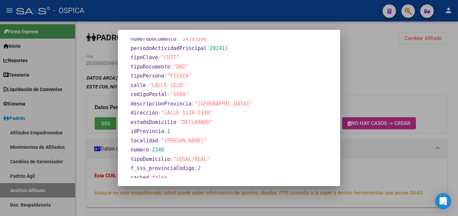
scroll to position [301, 0]
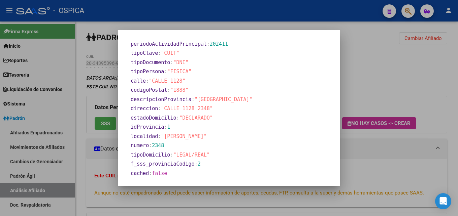
click at [359, 77] on div at bounding box center [229, 108] width 458 height 216
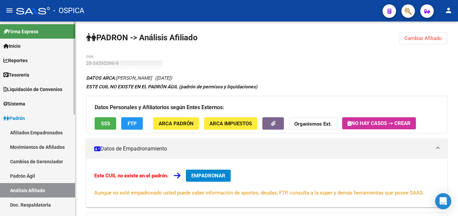
click at [30, 178] on link "Padrón Ágil" at bounding box center [37, 176] width 75 height 14
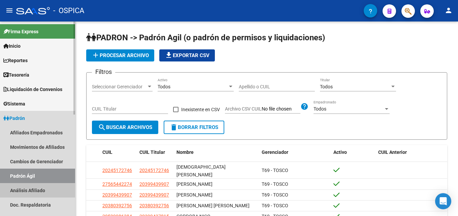
click at [38, 189] on link "Análisis Afiliado" at bounding box center [37, 190] width 75 height 14
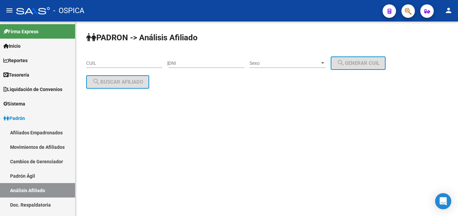
click at [187, 60] on div "DNI" at bounding box center [206, 61] width 76 height 13
click at [186, 65] on input "DNI" at bounding box center [206, 64] width 76 height 6
type input "35000406"
click at [286, 64] on span "Sexo" at bounding box center [284, 64] width 70 height 6
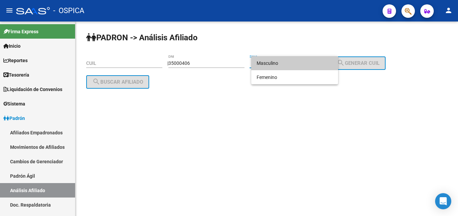
click at [283, 66] on span "Masculino" at bounding box center [295, 63] width 76 height 14
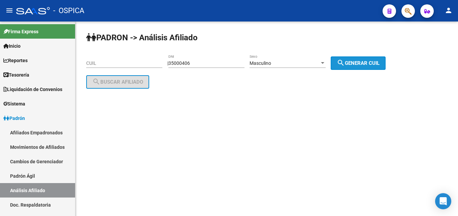
click at [358, 66] on button "search Generar CUIL" at bounding box center [358, 63] width 55 height 13
type input "20-35000406-9"
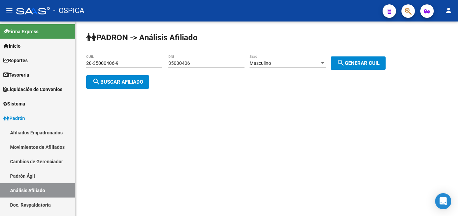
click at [132, 78] on button "search Buscar afiliado" at bounding box center [117, 81] width 63 height 13
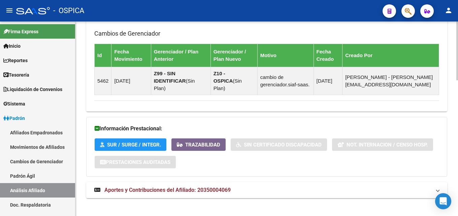
scroll to position [451, 0]
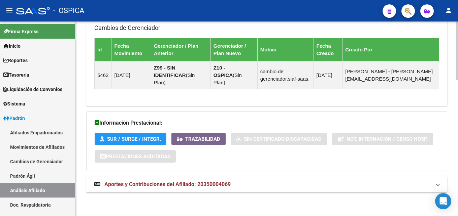
click at [194, 186] on span "Aportes y Contribuciones del Afiliado: 20350004069" at bounding box center [167, 184] width 126 height 6
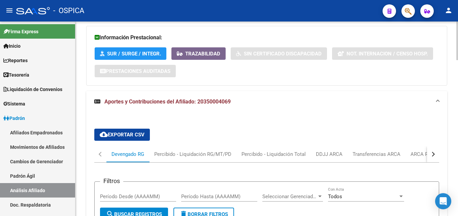
scroll to position [559, 0]
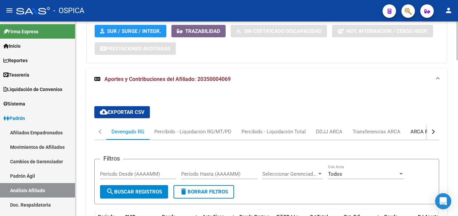
click at [418, 131] on div "ARCA Relaciones Laborales" at bounding box center [441, 131] width 63 height 7
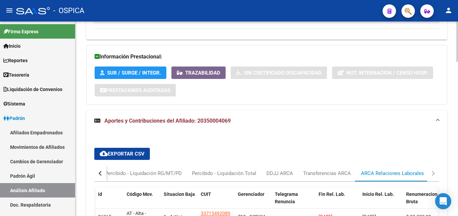
scroll to position [586, 0]
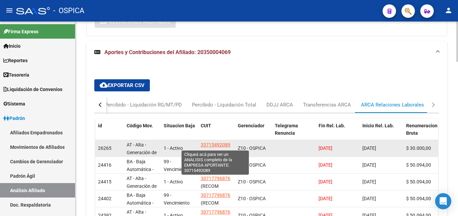
click at [219, 146] on span "33715492089" at bounding box center [216, 144] width 30 height 5
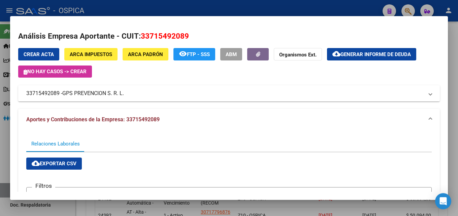
click at [183, 13] on div at bounding box center [229, 108] width 458 height 216
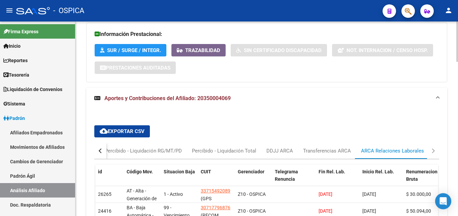
scroll to position [552, 0]
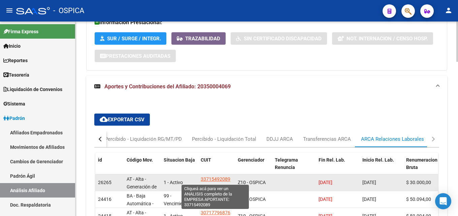
click at [211, 179] on span "33715492089" at bounding box center [216, 179] width 30 height 5
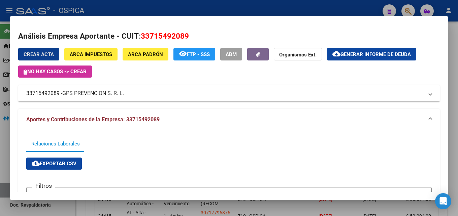
click at [211, 7] on div at bounding box center [229, 108] width 458 height 216
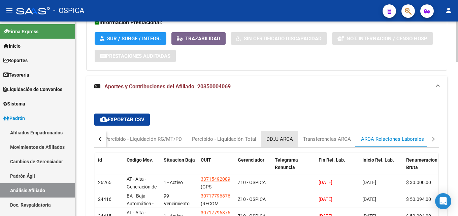
click at [277, 138] on div "DDJJ ARCA" at bounding box center [279, 139] width 27 height 7
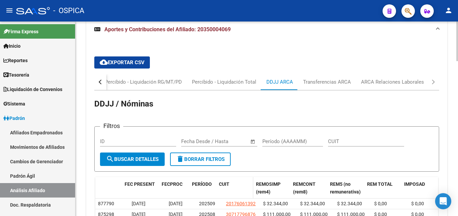
scroll to position [621, 0]
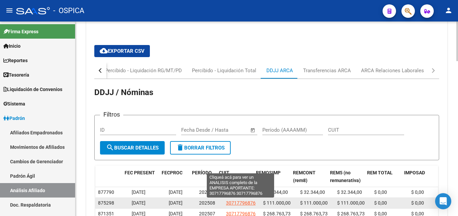
click at [239, 203] on span "30717796876" at bounding box center [241, 203] width 30 height 5
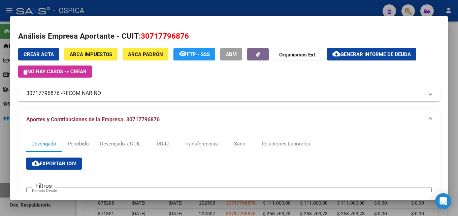
click at [148, 7] on div at bounding box center [229, 108] width 458 height 216
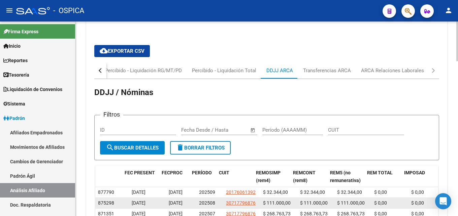
scroll to position [655, 0]
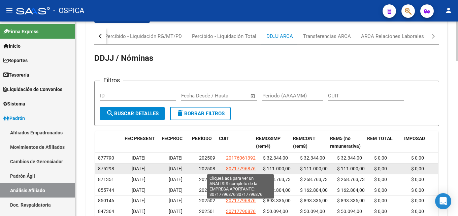
click at [243, 170] on span "30717796876" at bounding box center [241, 168] width 30 height 5
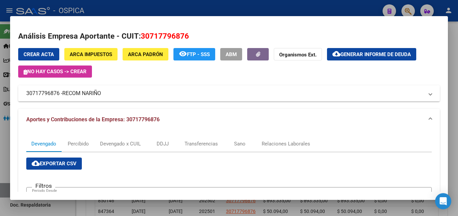
click at [222, 8] on div at bounding box center [229, 108] width 458 height 216
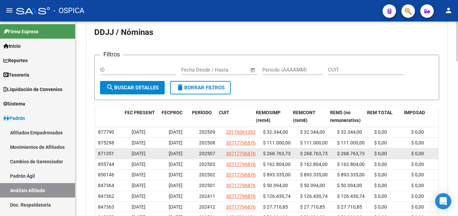
scroll to position [689, 0]
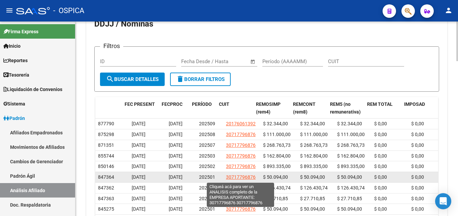
click at [250, 178] on span "30717796876" at bounding box center [241, 177] width 30 height 5
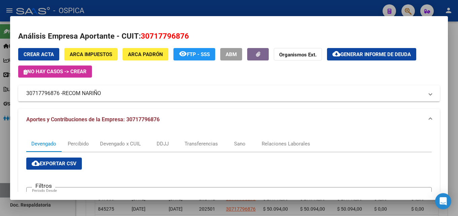
click at [178, 12] on div at bounding box center [229, 108] width 458 height 216
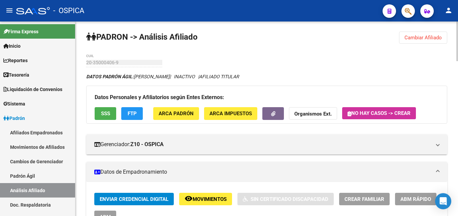
scroll to position [0, 0]
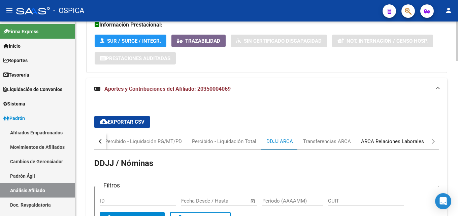
click at [359, 145] on div "ARCA Relaciones Laborales" at bounding box center [392, 142] width 73 height 16
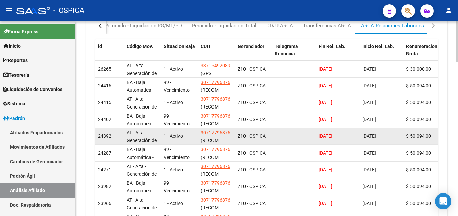
scroll to position [655, 0]
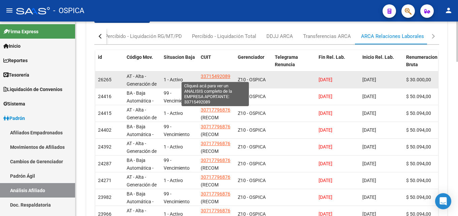
click at [212, 76] on span "33715492089" at bounding box center [216, 76] width 30 height 5
type textarea "33715492089"
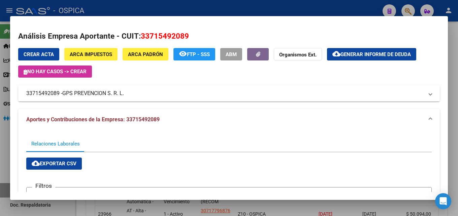
drag, startPoint x: 27, startPoint y: 94, endPoint x: 58, endPoint y: 96, distance: 31.4
click at [58, 96] on mat-panel-title "33715492089 - GPS PREVENCION S. R. L." at bounding box center [224, 94] width 397 height 8
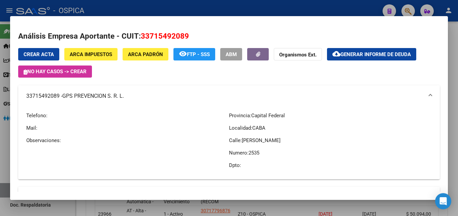
click at [260, 103] on mat-expansion-panel-header "33715492089 - GPS PREVENCION S. R. L." at bounding box center [229, 97] width 422 height 22
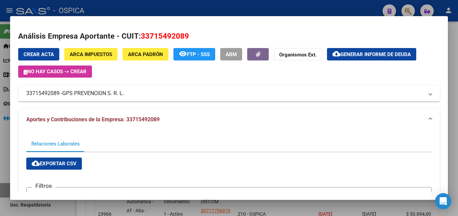
click at [244, 6] on div at bounding box center [229, 108] width 458 height 216
